Goal: Task Accomplishment & Management: Use online tool/utility

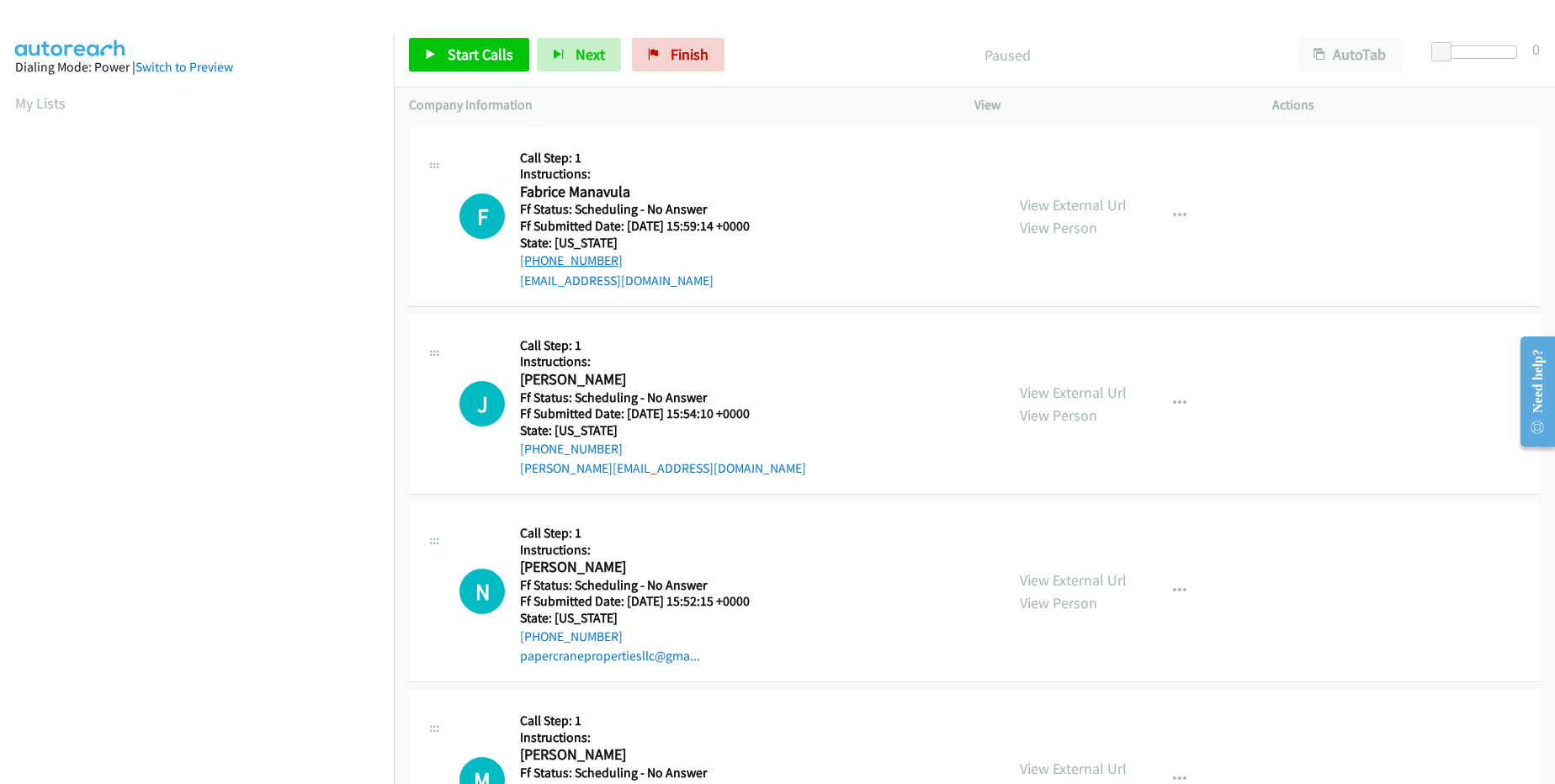
drag, startPoint x: 636, startPoint y: 258, endPoint x: 539, endPoint y: 257, distance: 97.0
click at [539, 257] on div "[PHONE_NUMBER]" at bounding box center [645, 260] width 250 height 20
copy link "[PHONE_NUMBER]"
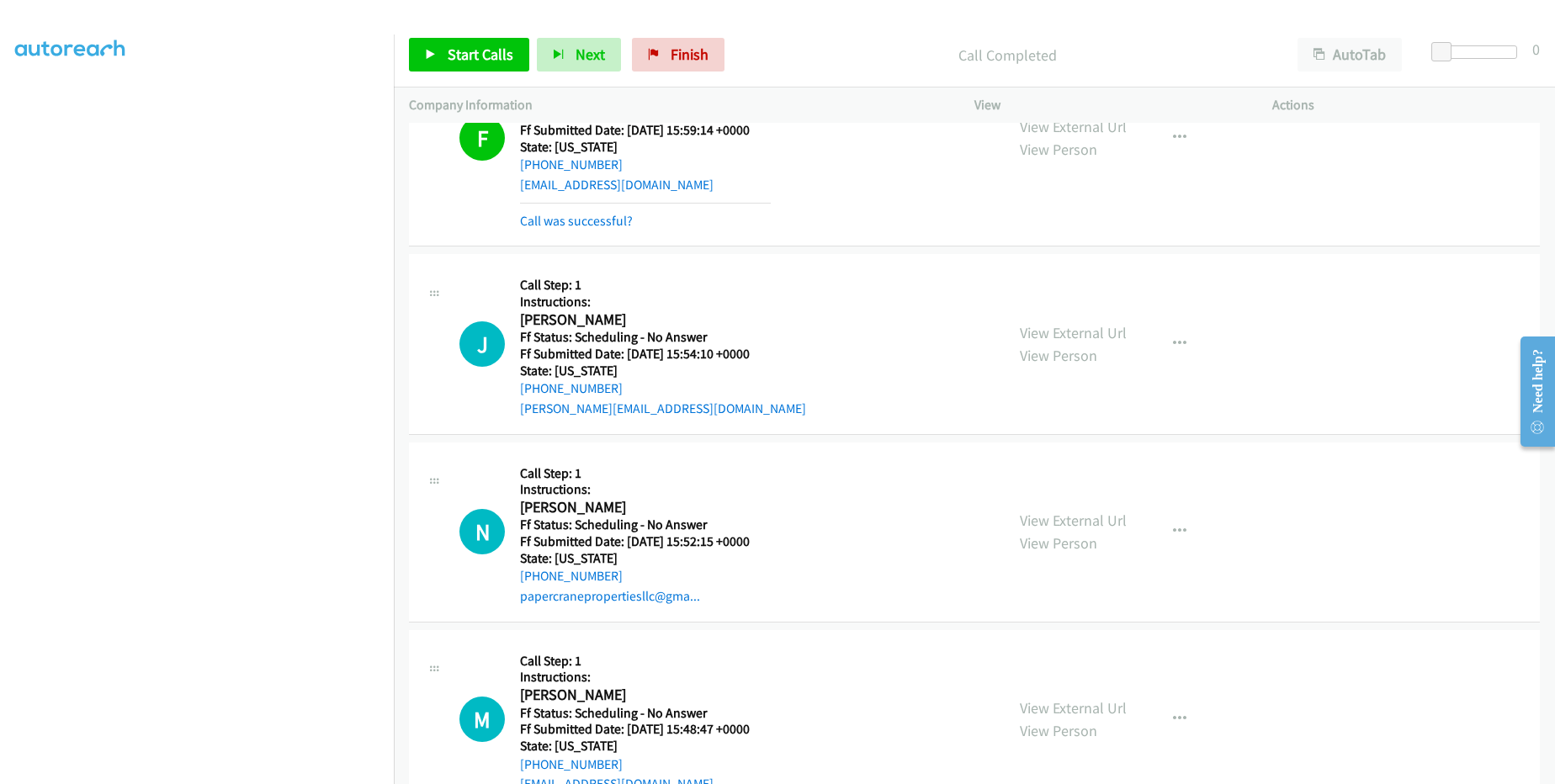
scroll to position [101, 0]
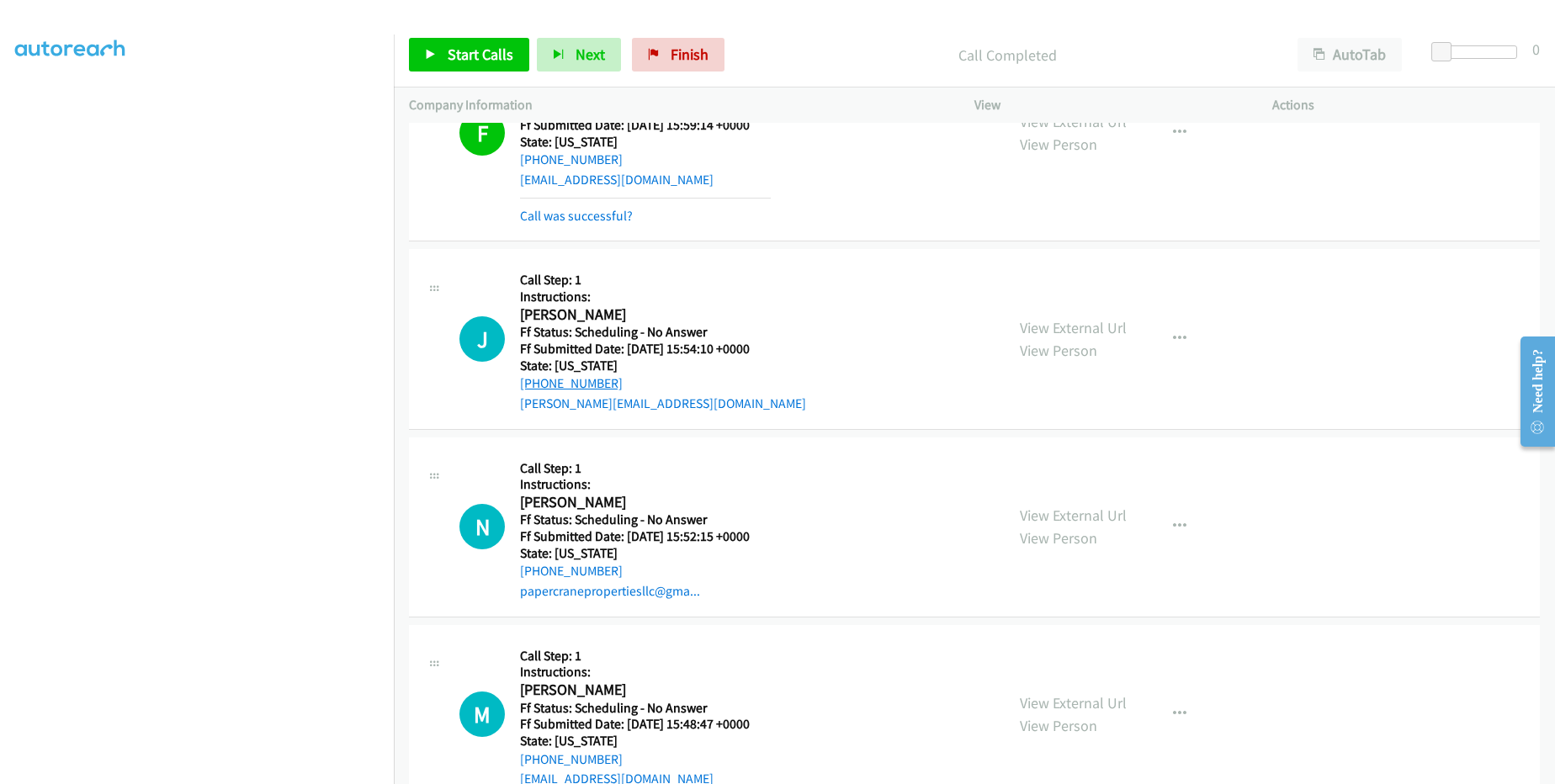
drag, startPoint x: 600, startPoint y: 382, endPoint x: 539, endPoint y: 383, distance: 61.0
click at [539, 383] on div "[PHONE_NUMBER]" at bounding box center [663, 384] width 286 height 20
copy link "[PHONE_NUMBER]"
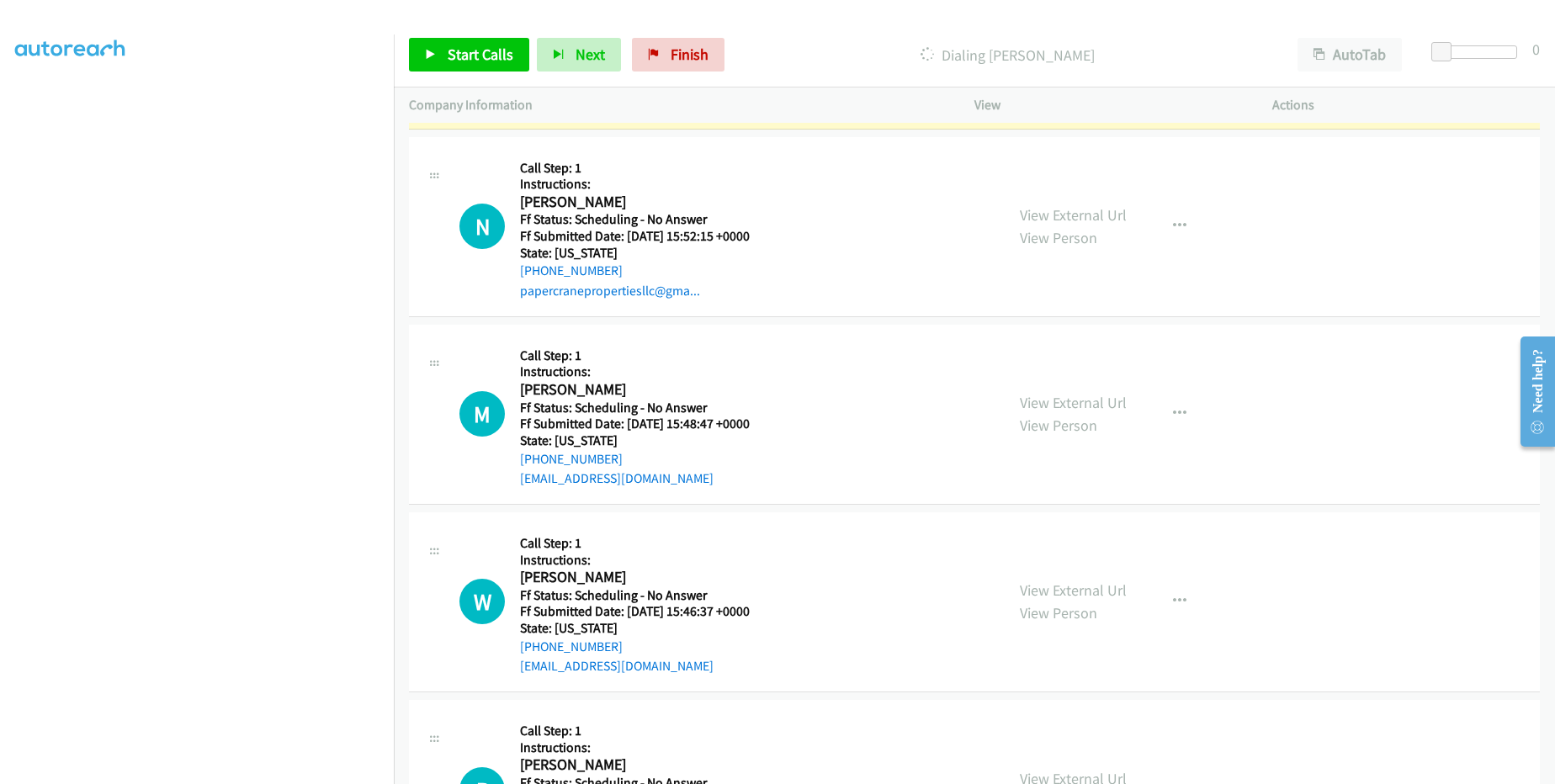
scroll to position [404, 0]
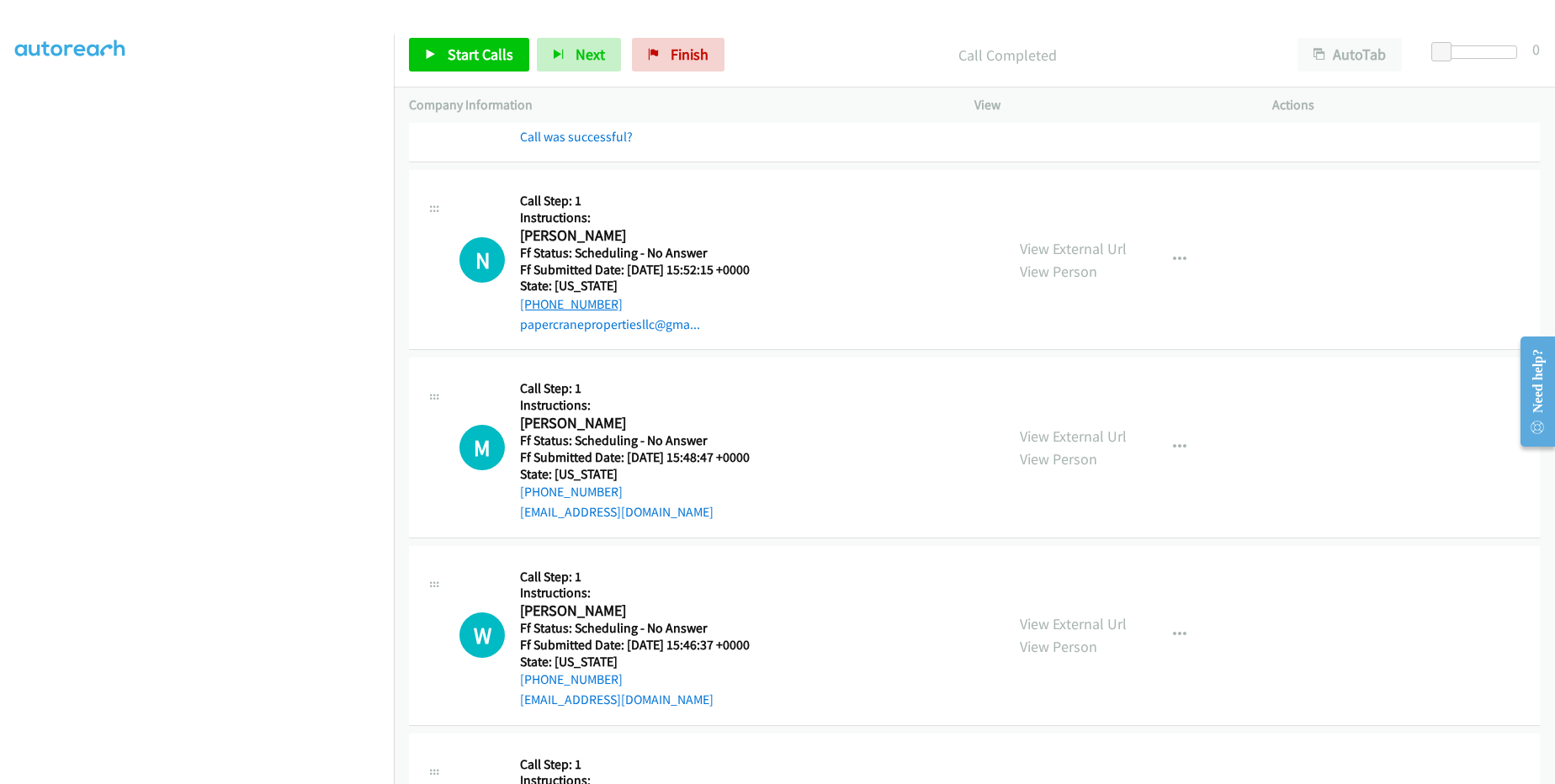
drag, startPoint x: 615, startPoint y: 298, endPoint x: 535, endPoint y: 309, distance: 80.8
click at [535, 309] on div "[PHONE_NUMBER]" at bounding box center [645, 304] width 250 height 20
copy link "[PHONE_NUMBER]"
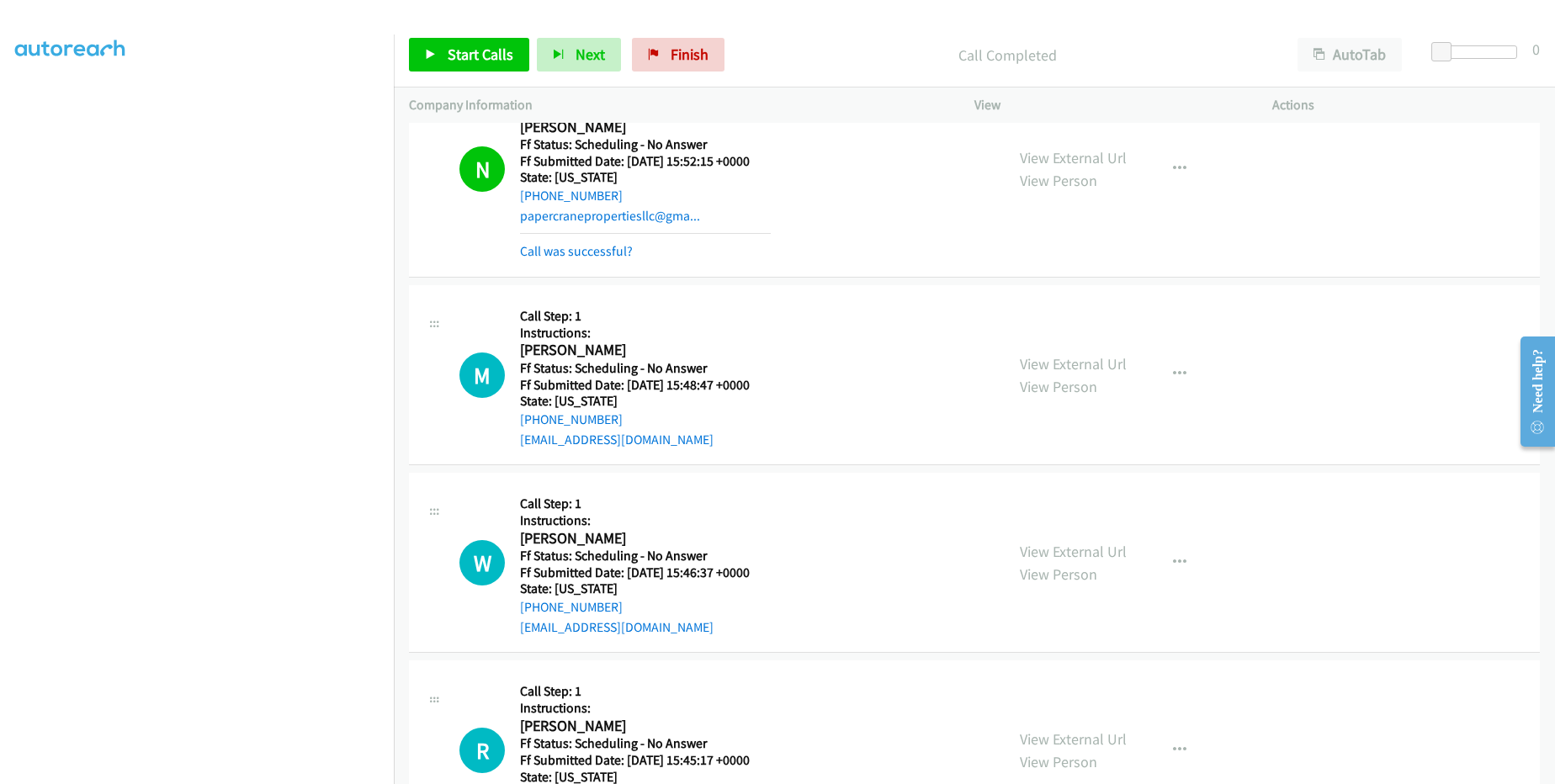
scroll to position [606, 0]
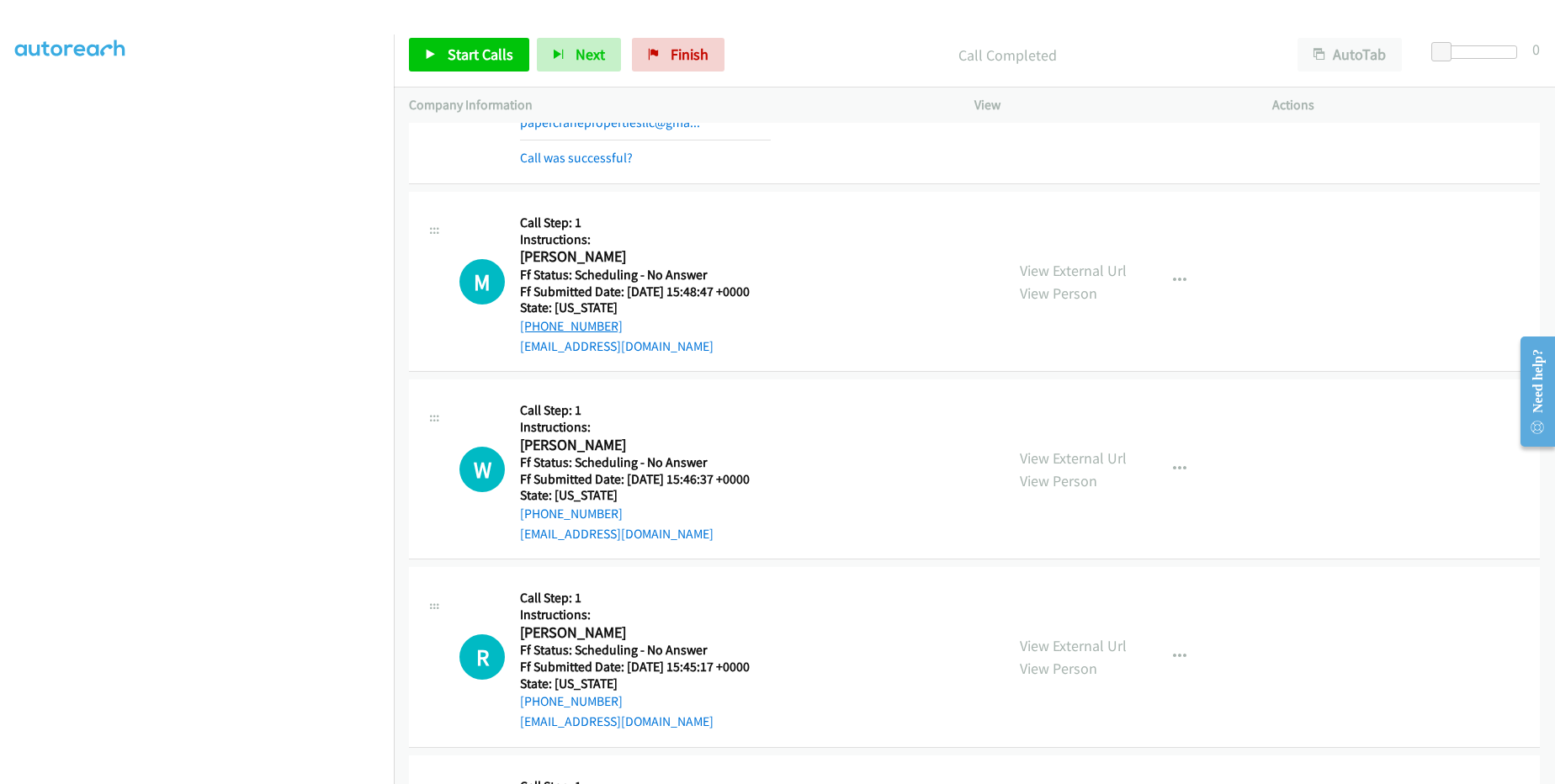
drag, startPoint x: 618, startPoint y: 322, endPoint x: 538, endPoint y: 322, distance: 80.0
click at [538, 322] on div "[PHONE_NUMBER]" at bounding box center [645, 326] width 250 height 20
copy link "[PHONE_NUMBER]"
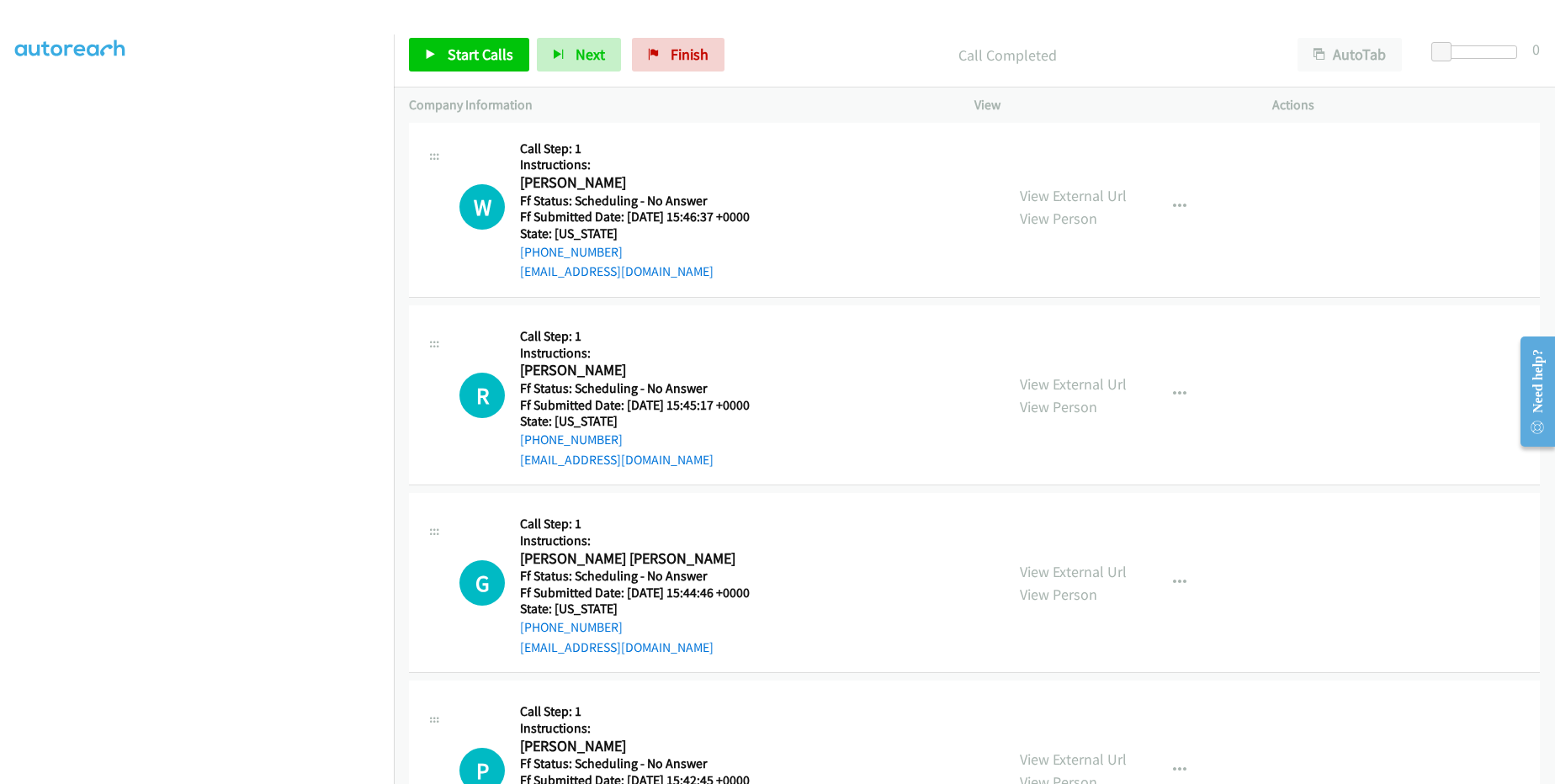
scroll to position [909, 0]
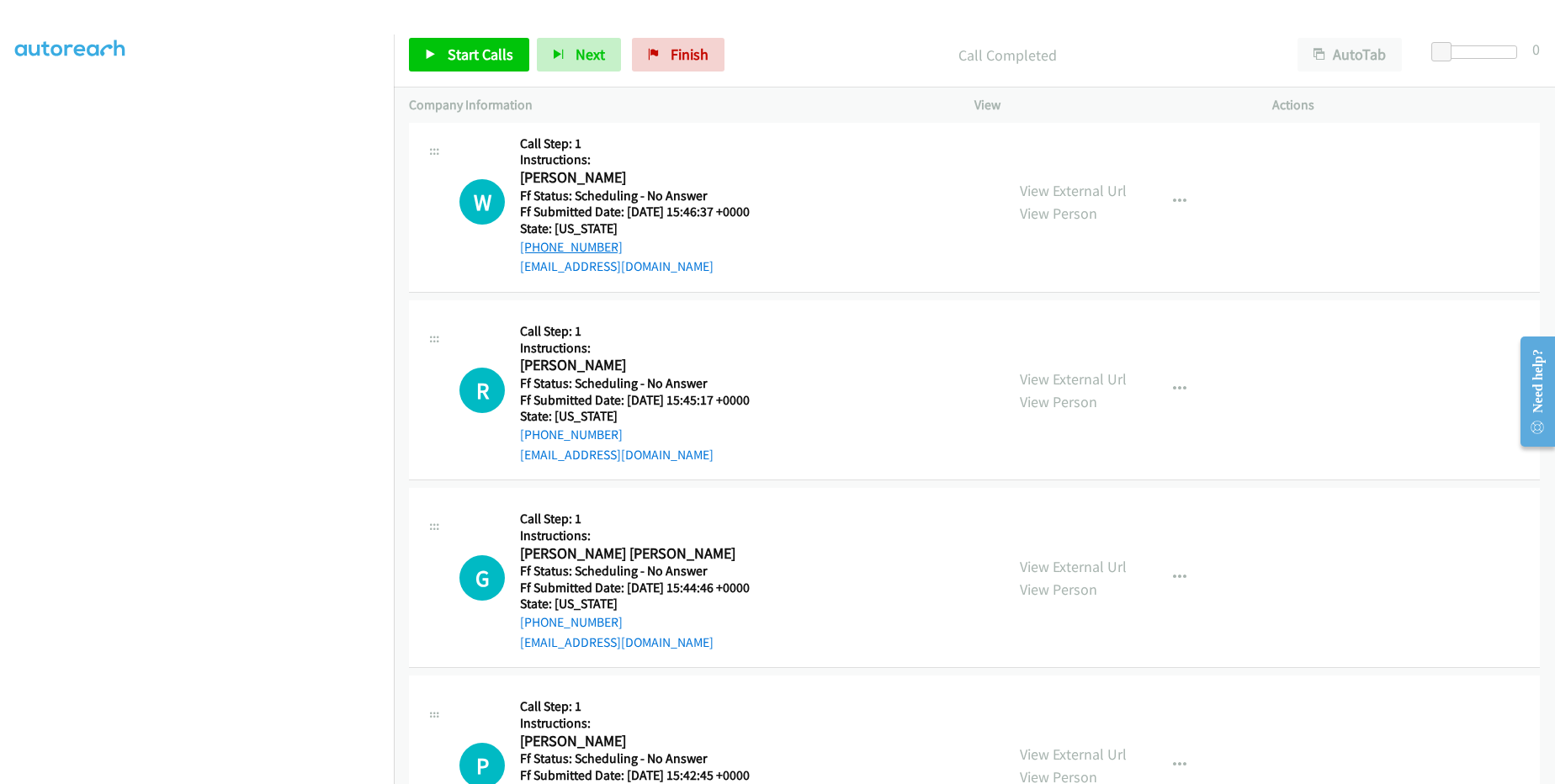
drag, startPoint x: 615, startPoint y: 246, endPoint x: 533, endPoint y: 244, distance: 82.0
click at [533, 244] on div "[PHONE_NUMBER]" at bounding box center [645, 247] width 250 height 20
copy link "[PHONE_NUMBER]"
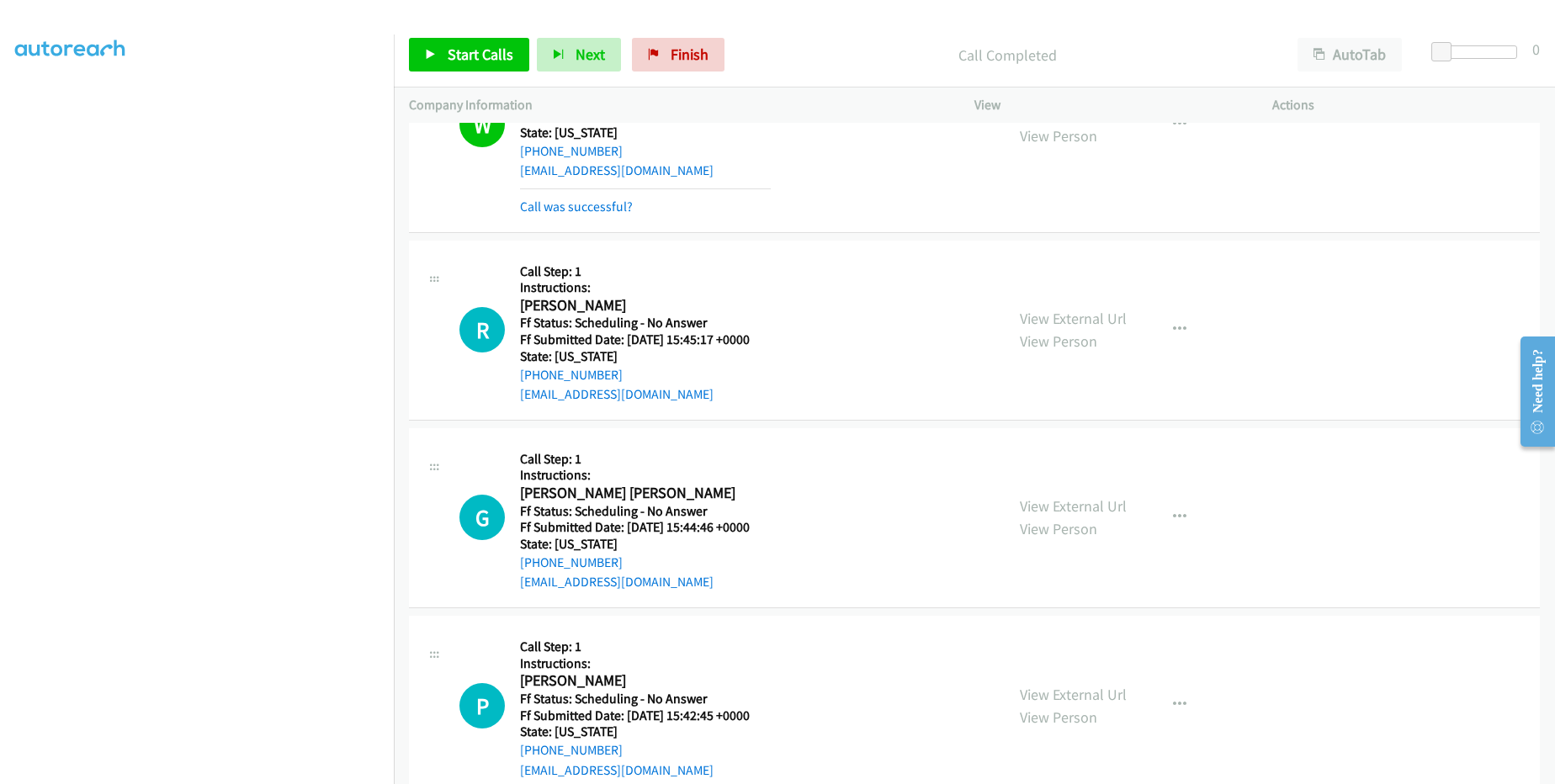
scroll to position [1010, 0]
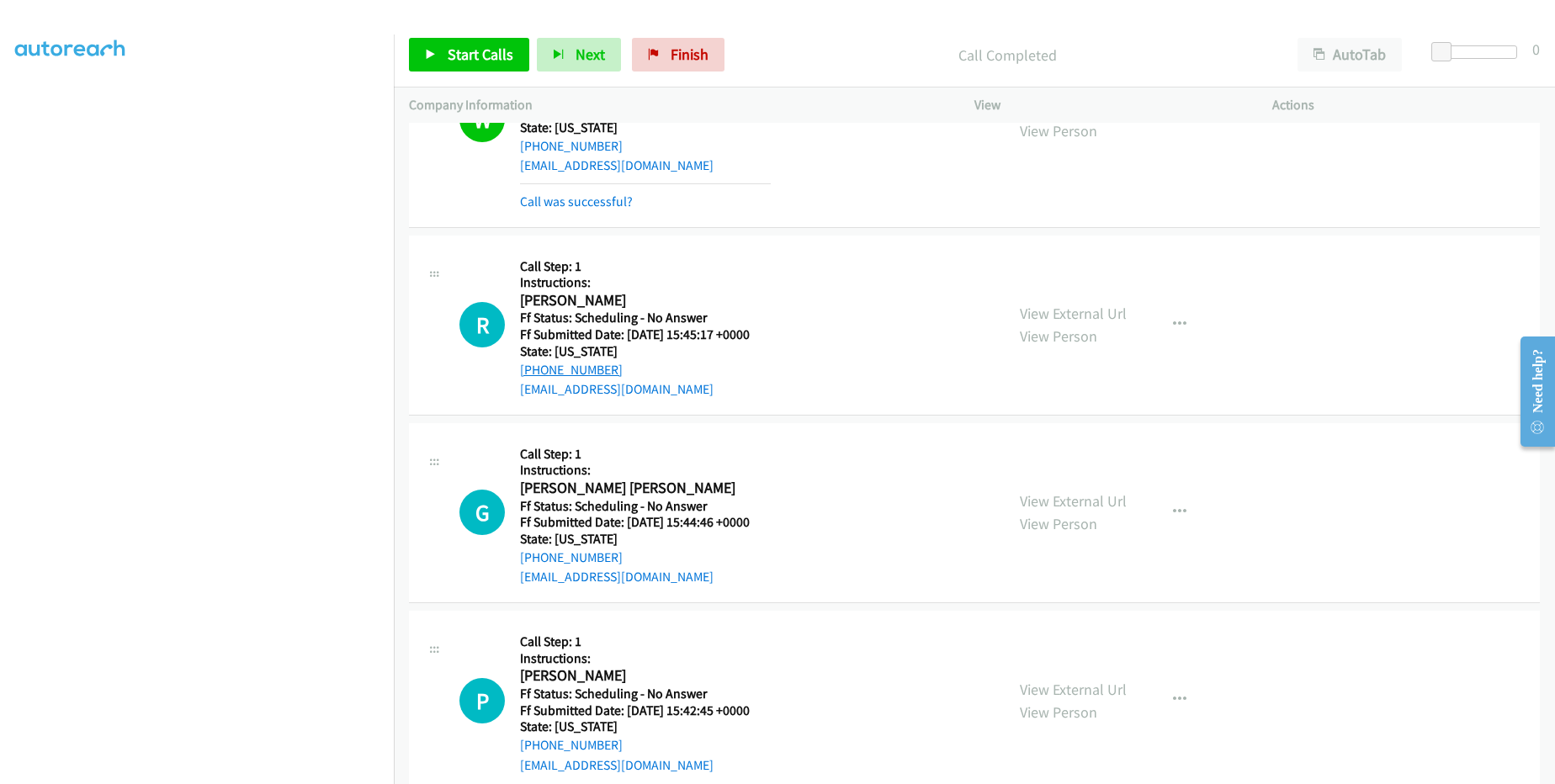
drag, startPoint x: 627, startPoint y: 364, endPoint x: 535, endPoint y: 366, distance: 92.0
click at [535, 366] on div "[PHONE_NUMBER]" at bounding box center [645, 370] width 250 height 20
copy link "[PHONE_NUMBER]"
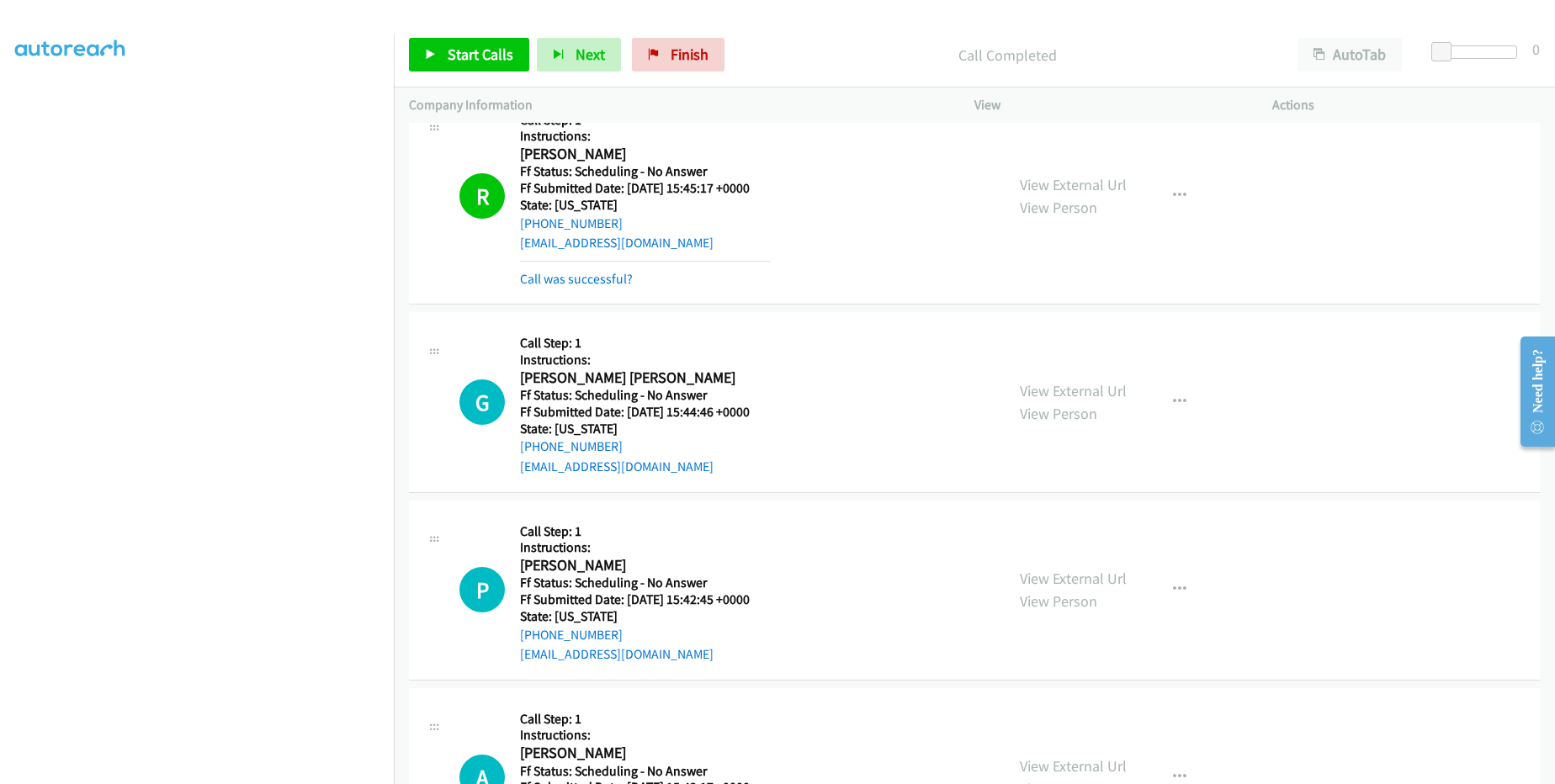
scroll to position [1211, 0]
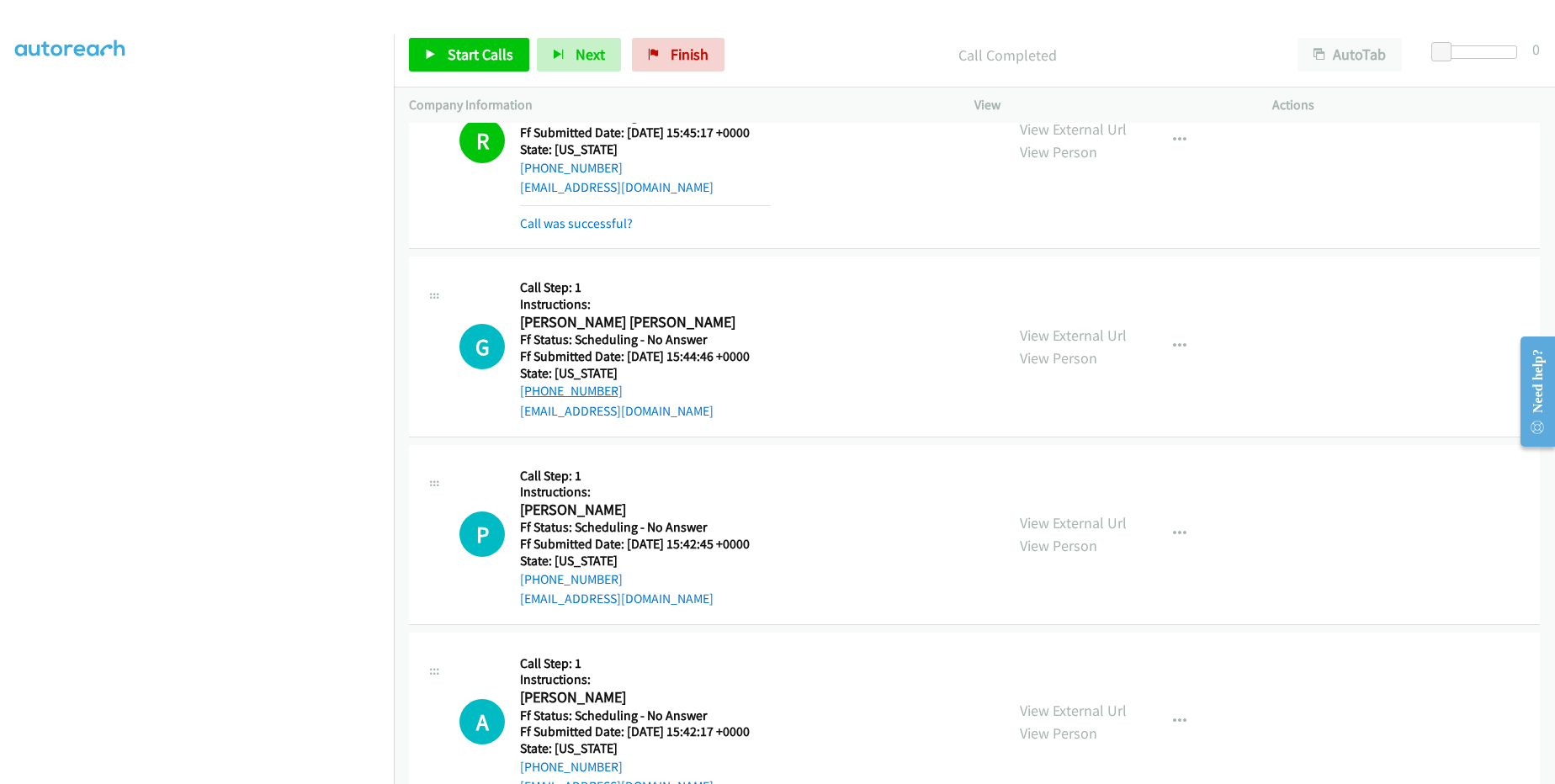
drag, startPoint x: 643, startPoint y: 384, endPoint x: 531, endPoint y: 392, distance: 112.3
click at [531, 392] on div "[PHONE_NUMBER]" at bounding box center [645, 391] width 250 height 20
copy link "[PHONE_NUMBER]"
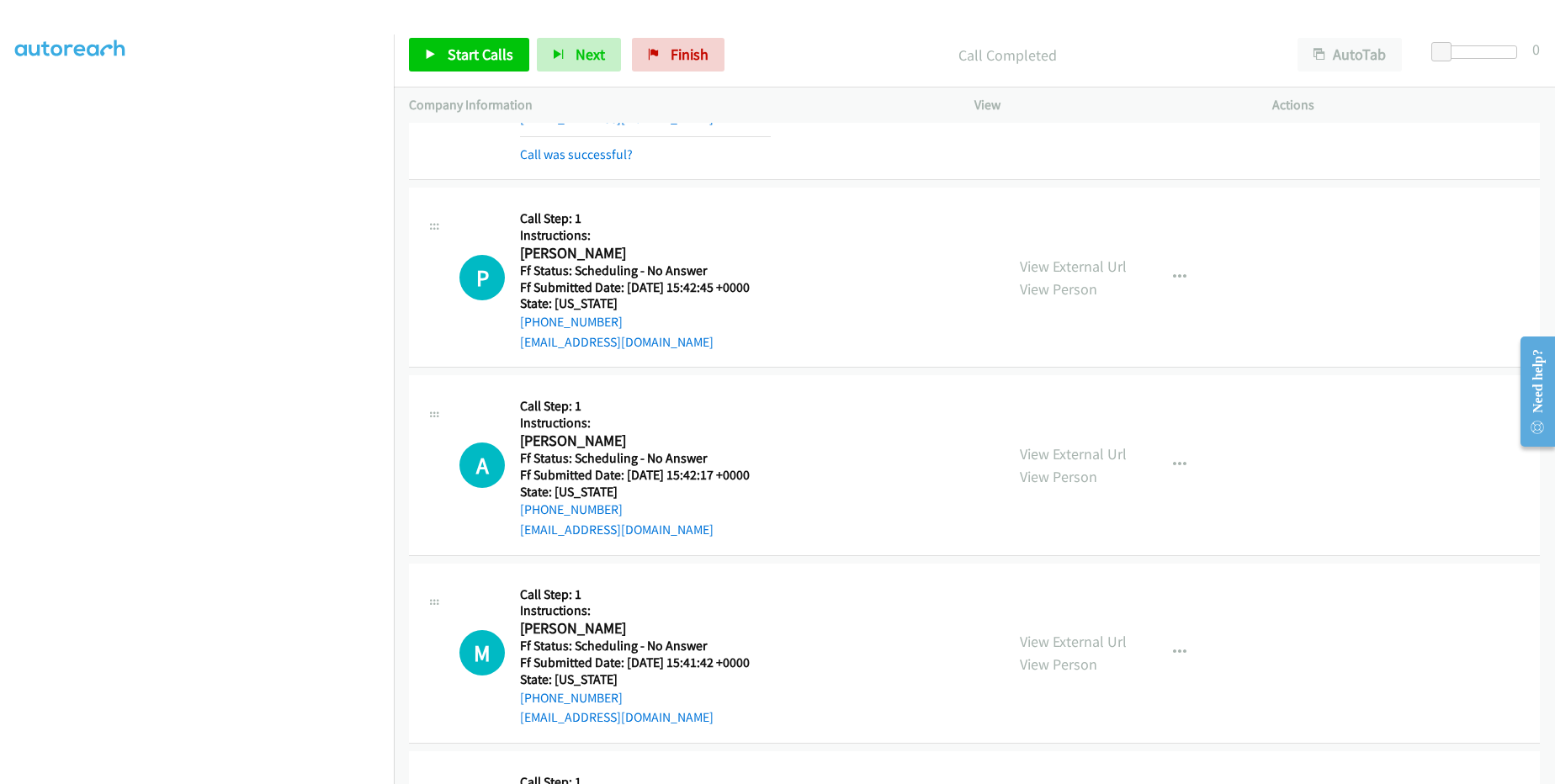
scroll to position [1514, 0]
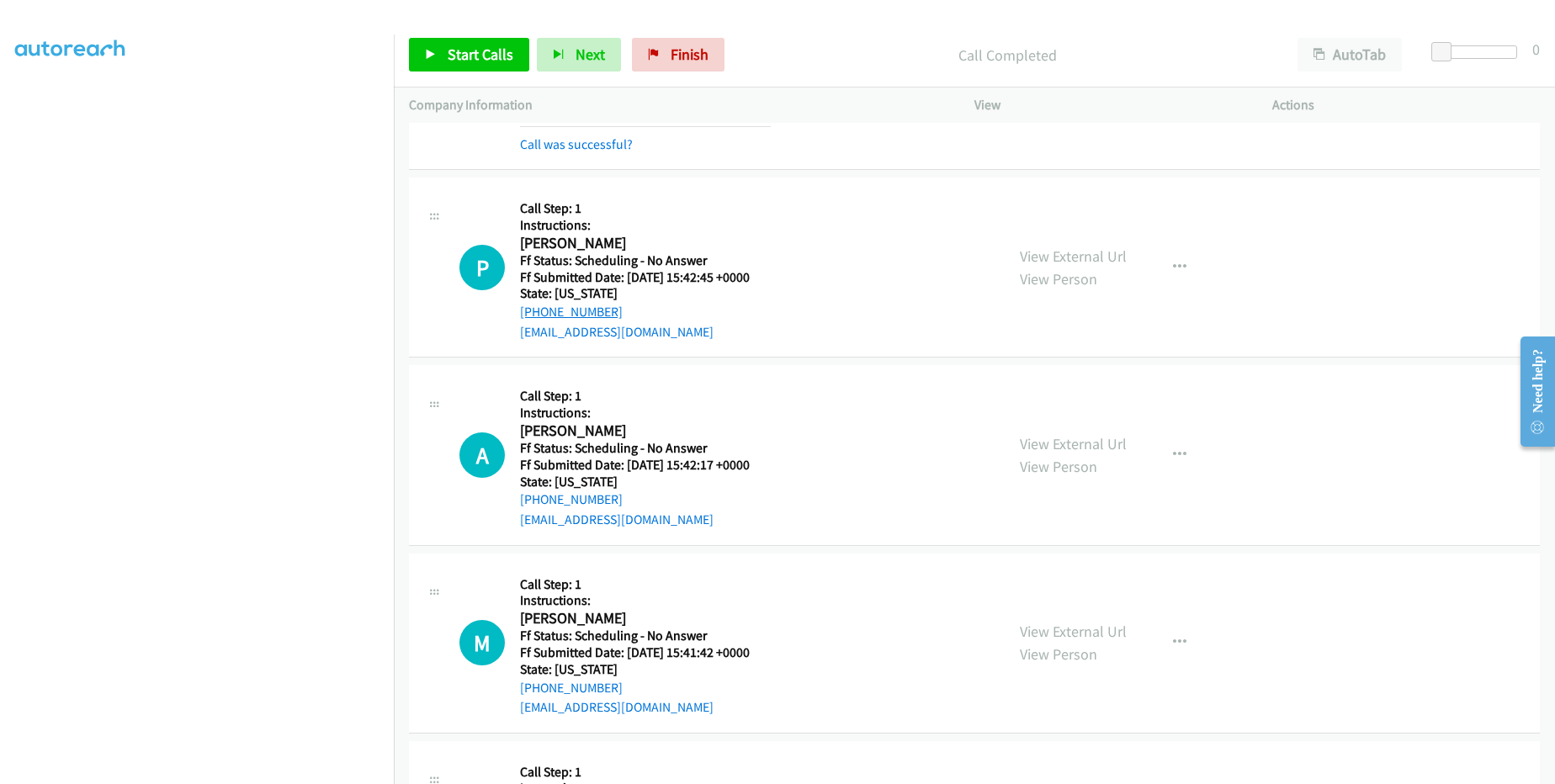
drag, startPoint x: 635, startPoint y: 308, endPoint x: 538, endPoint y: 308, distance: 97.0
click at [538, 308] on div "[PHONE_NUMBER]" at bounding box center [645, 312] width 250 height 20
copy link "[PHONE_NUMBER]"
